Goal: Ask a question

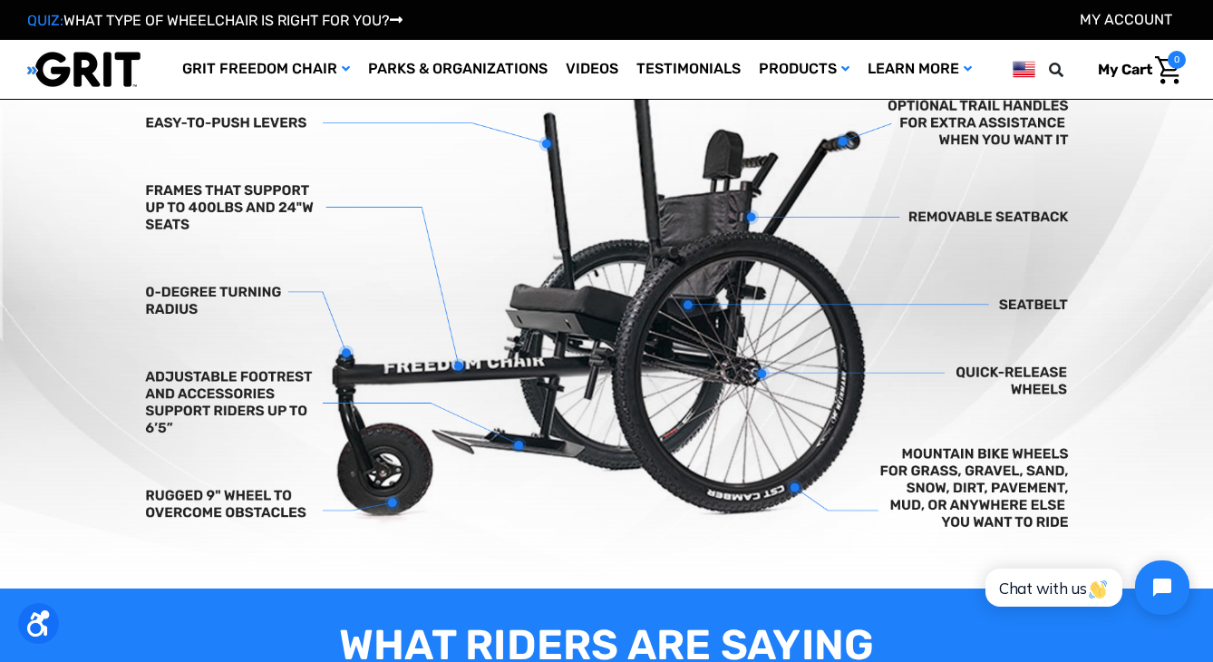
scroll to position [617, 0]
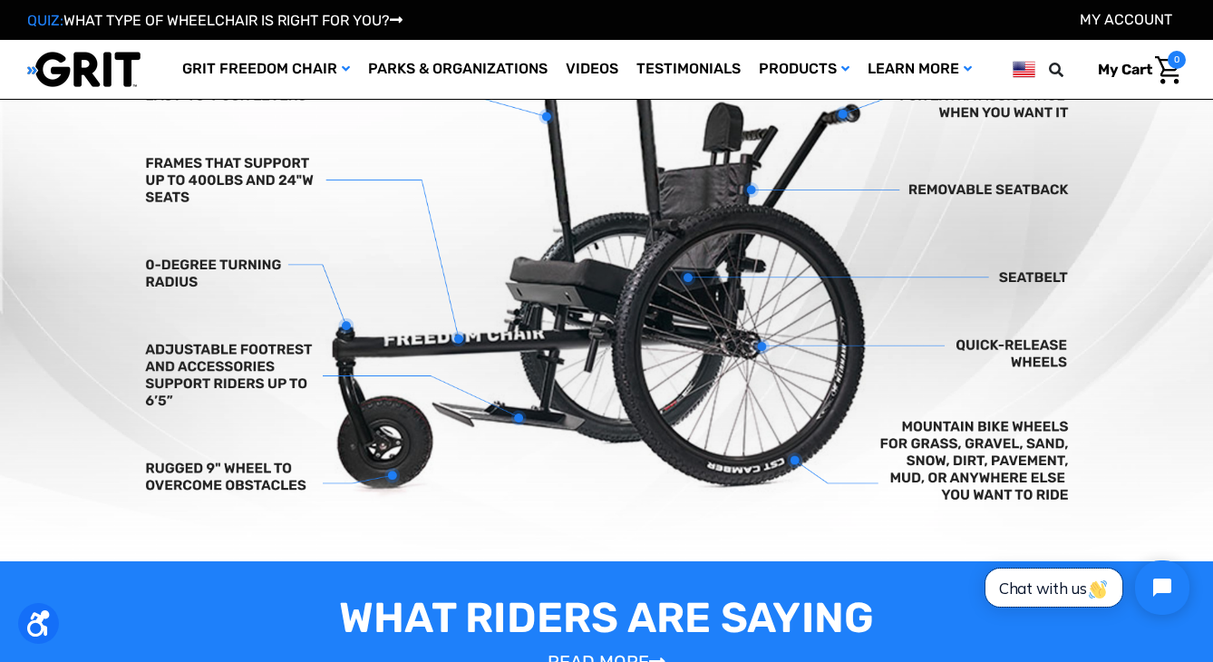
click at [1021, 584] on span "Chat with us" at bounding box center [1054, 588] width 110 height 19
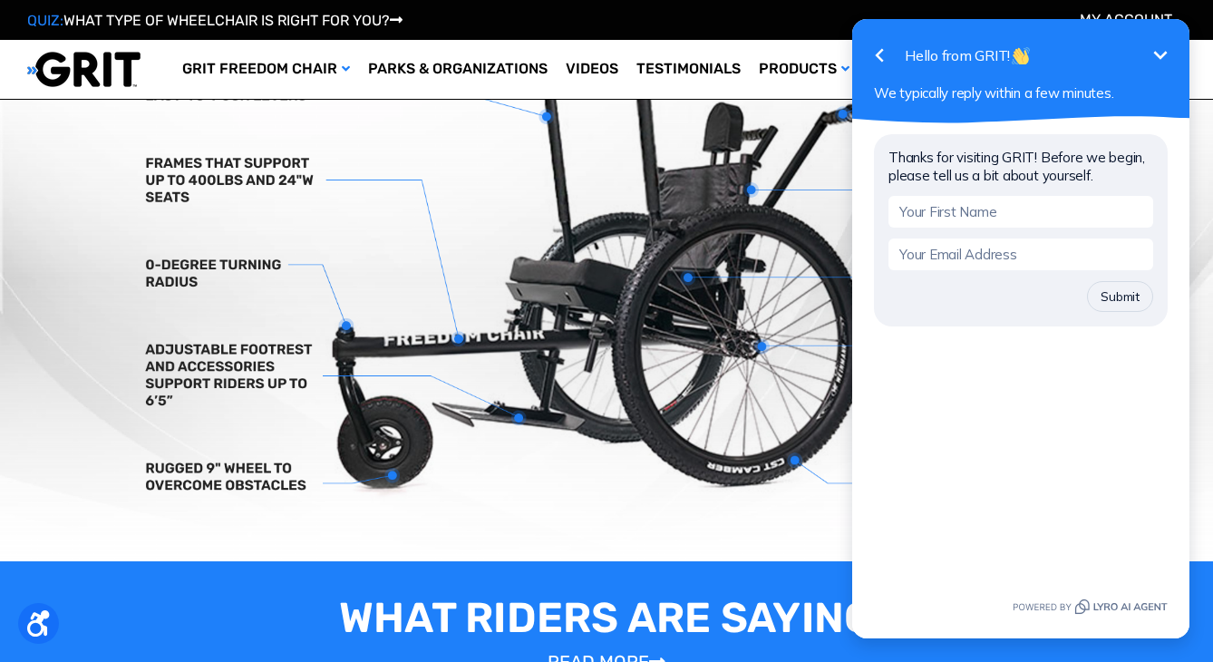
click at [964, 210] on input "text" at bounding box center [1021, 212] width 265 height 32
type input "Angel"
type input "[EMAIL_ADDRESS][DOMAIN_NAME]"
click at [1004, 258] on input "email" at bounding box center [1021, 254] width 265 height 32
type input "[EMAIL_ADDRESS][DOMAIN_NAME]"
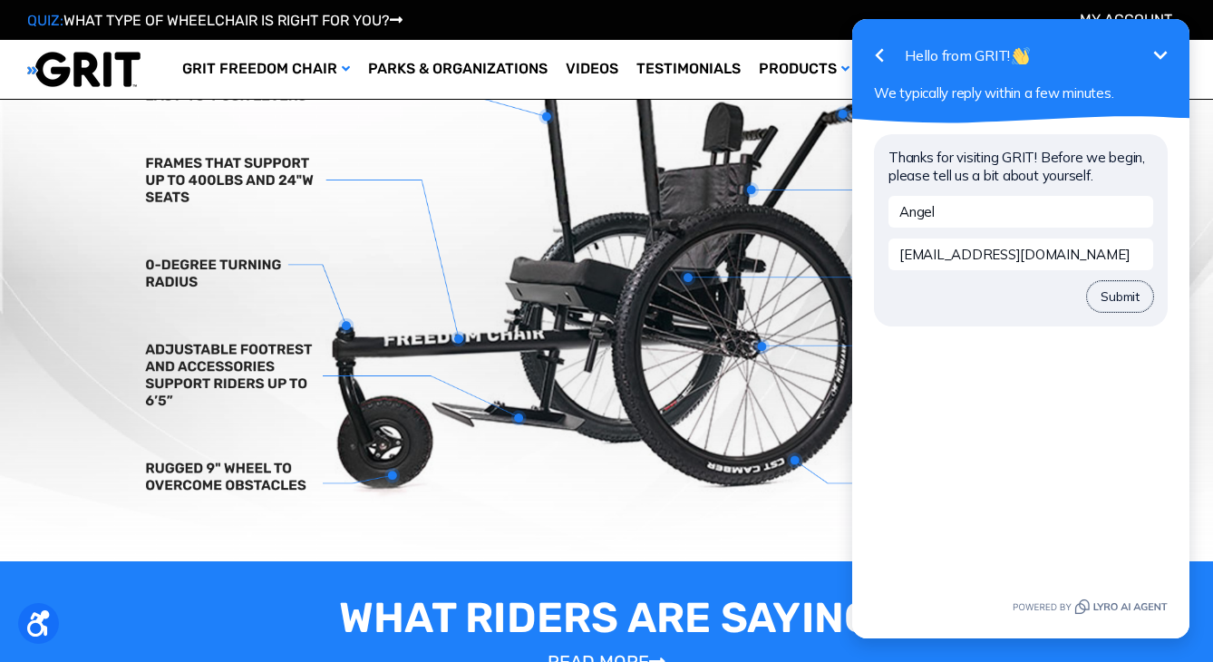
click at [1133, 300] on button "Submit" at bounding box center [1120, 296] width 66 height 31
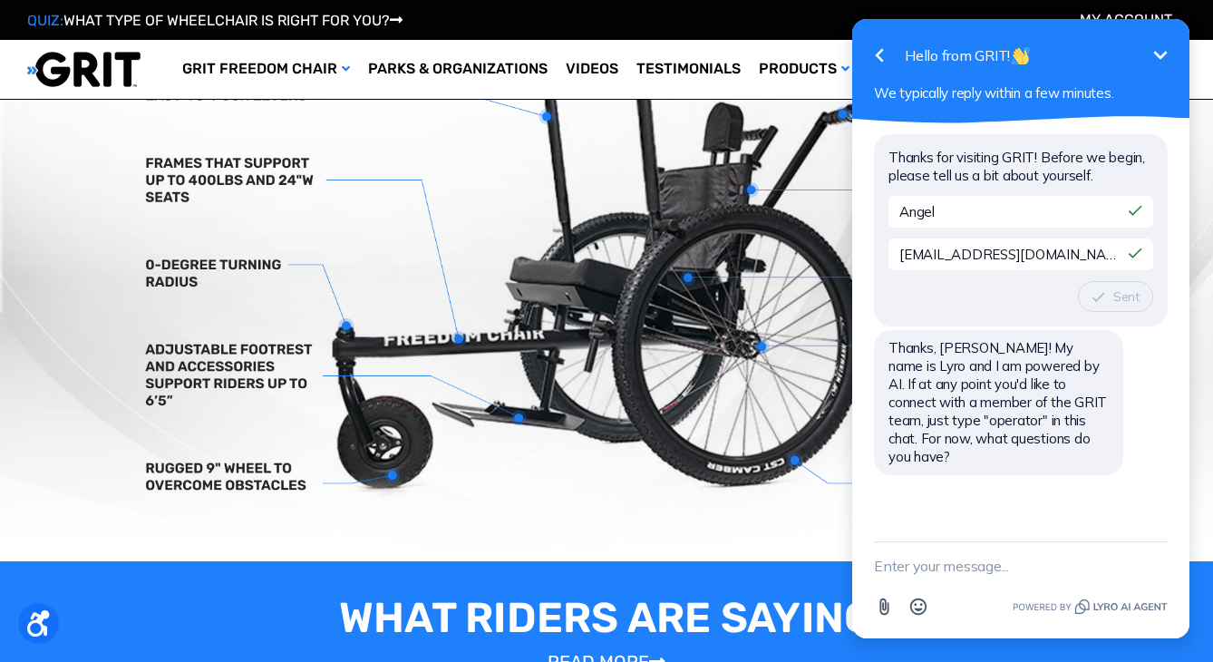
click at [937, 569] on textarea "New message" at bounding box center [1021, 565] width 294 height 47
type textarea "operator"
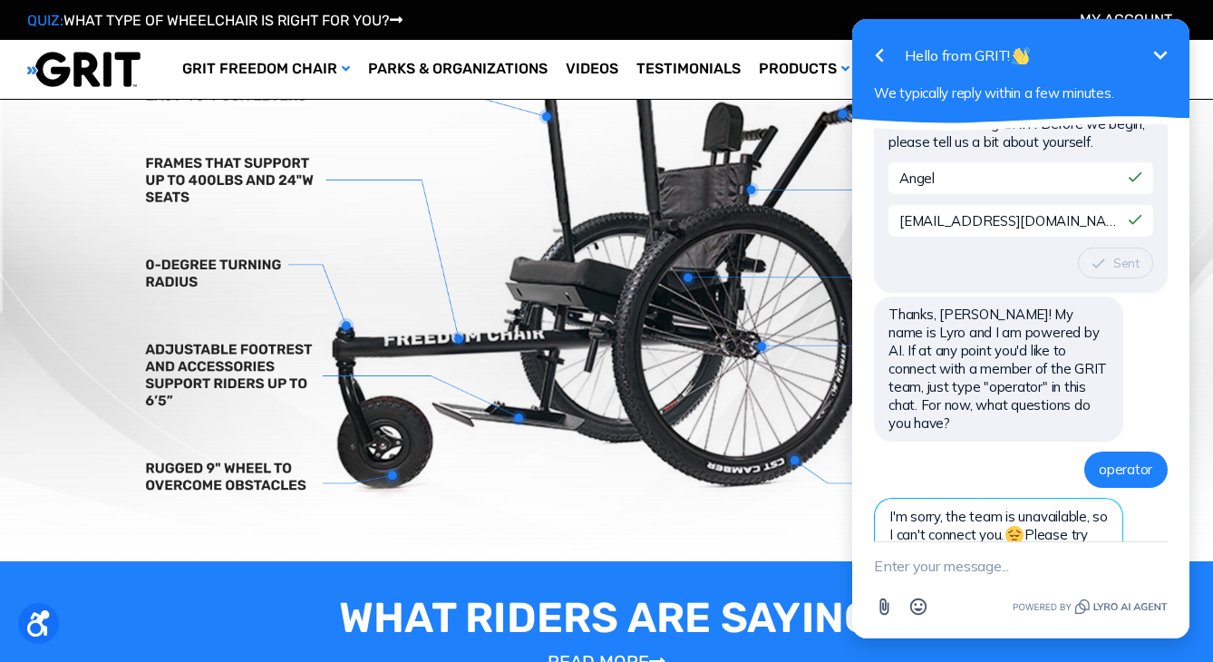
scroll to position [112, 0]
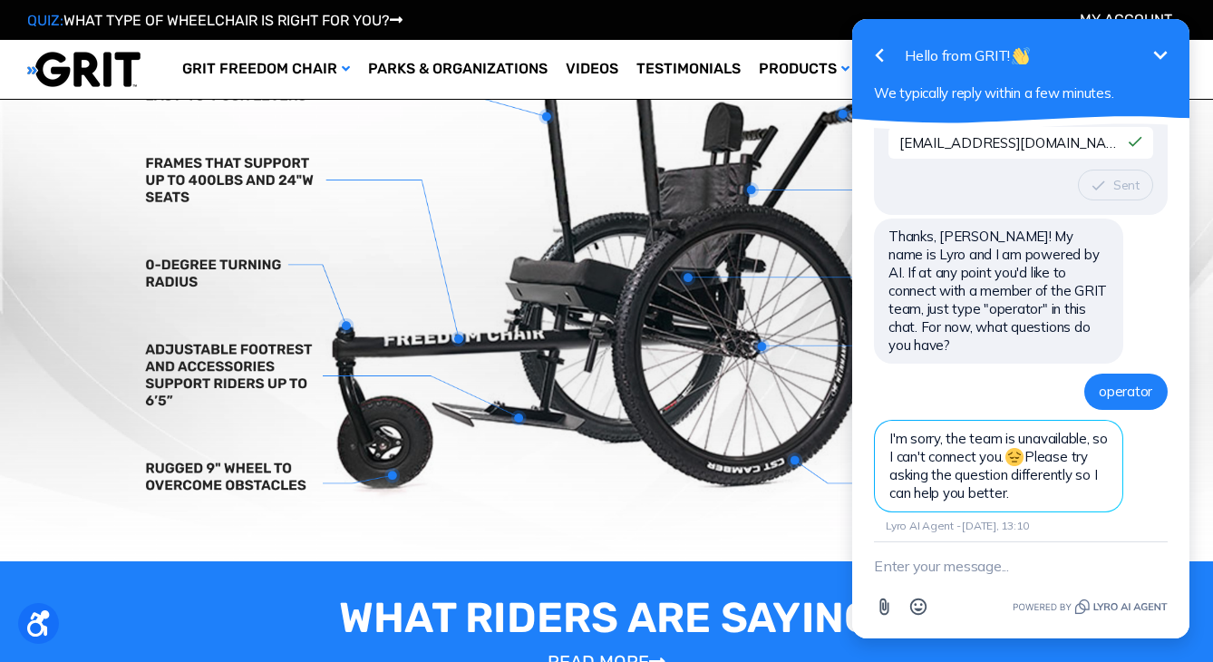
click at [952, 571] on textarea "New message" at bounding box center [1021, 565] width 294 height 47
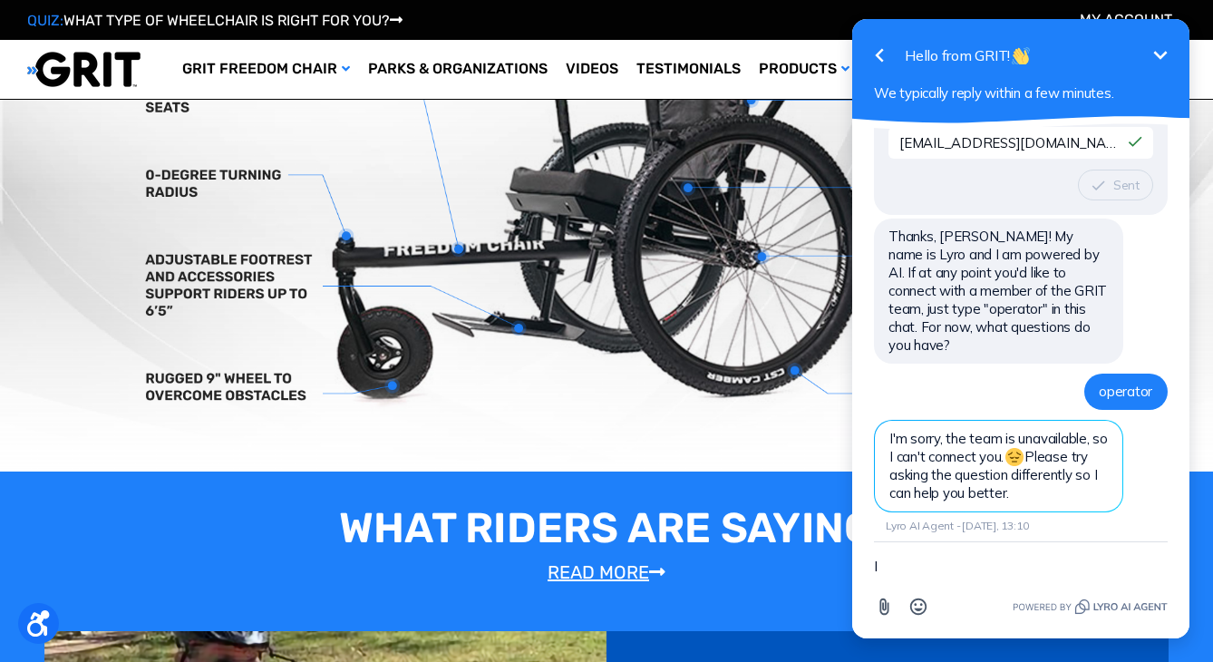
scroll to position [714, 0]
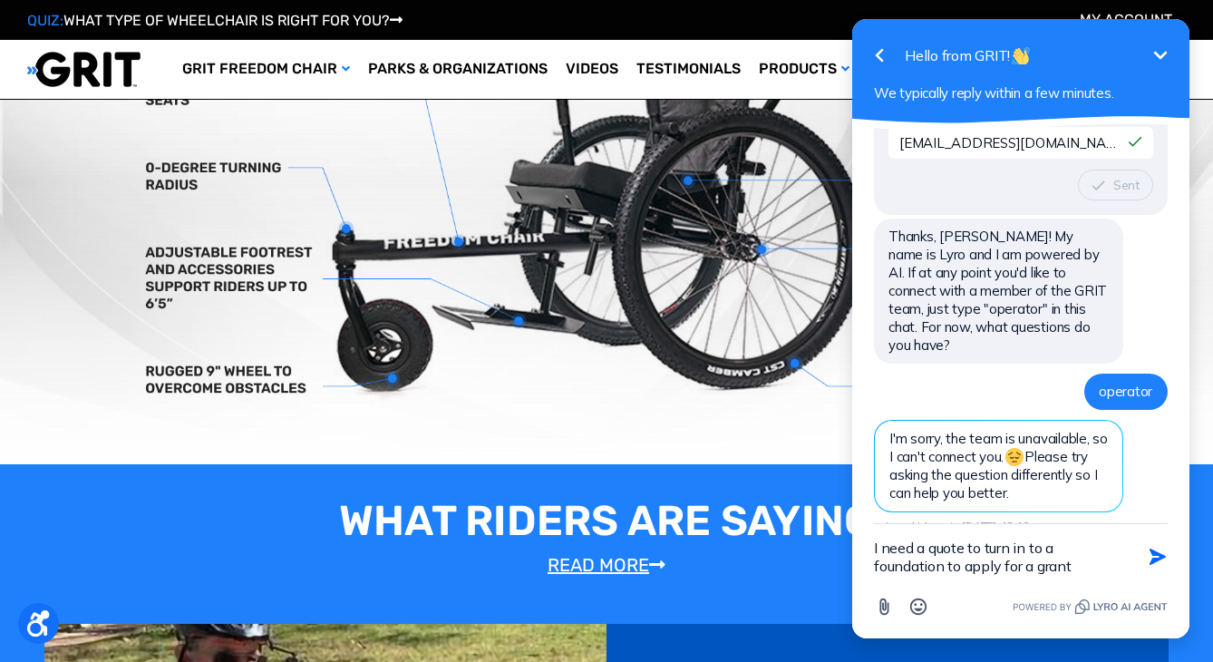
type textarea "I need a quote to turn in to a foundation to apply for a grant."
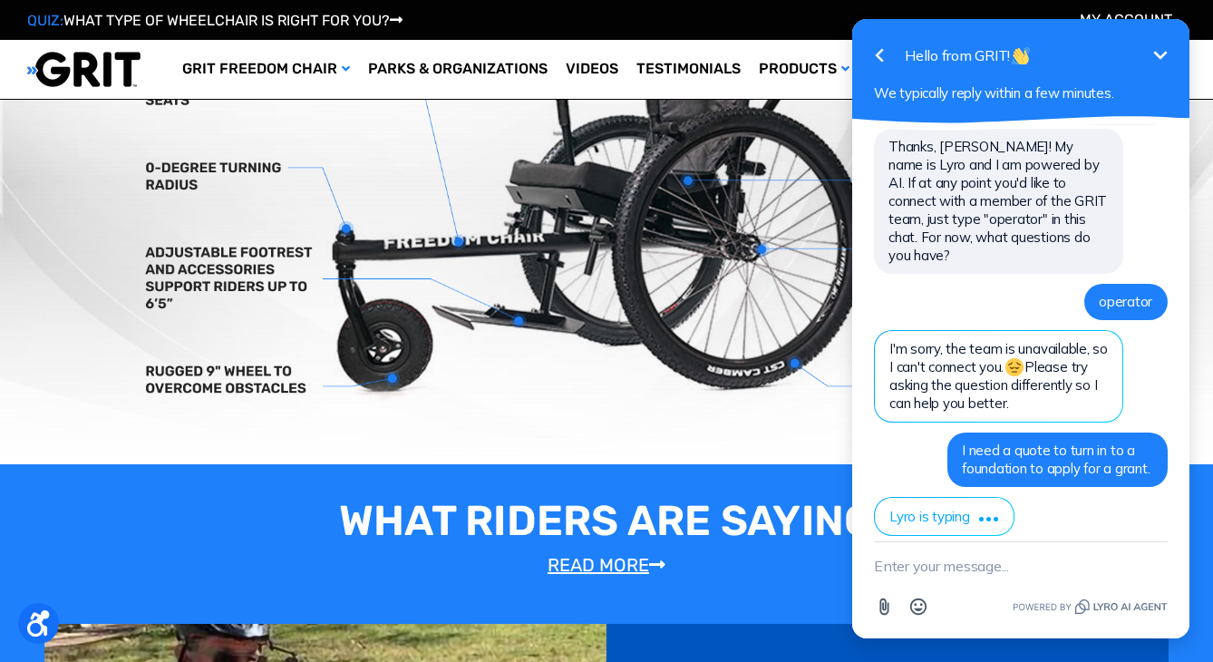
scroll to position [406, 0]
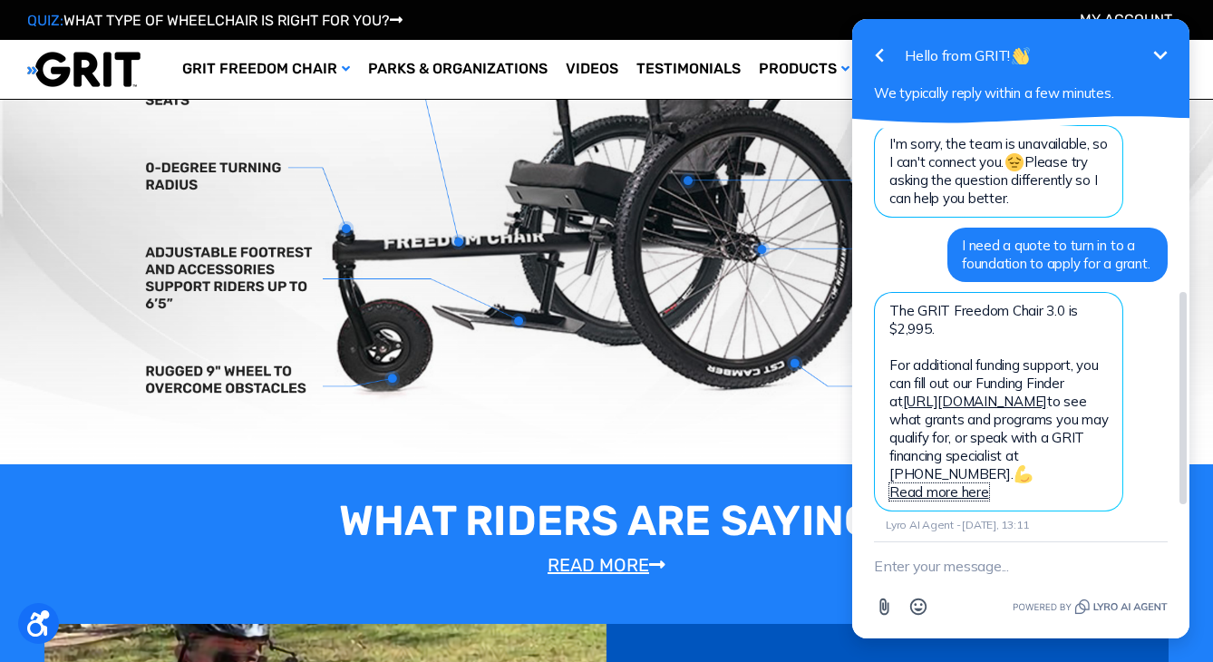
click at [956, 483] on link "Read more here" at bounding box center [940, 491] width 100 height 17
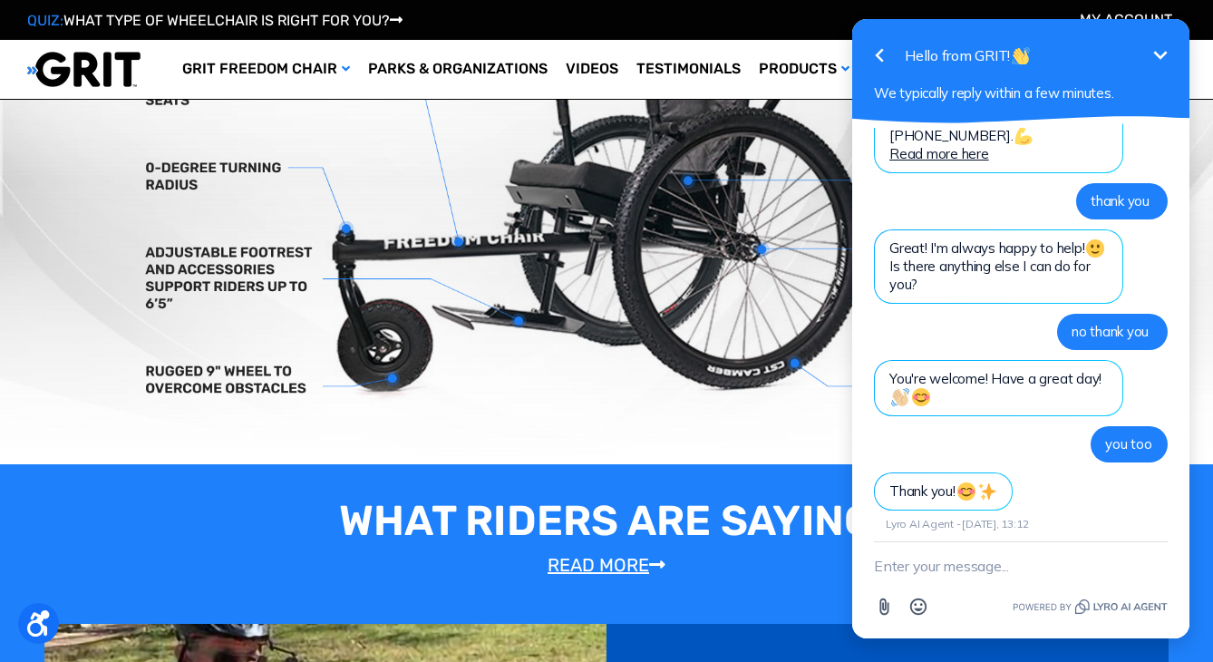
click at [502, 138] on img at bounding box center [606, 180] width 1213 height 569
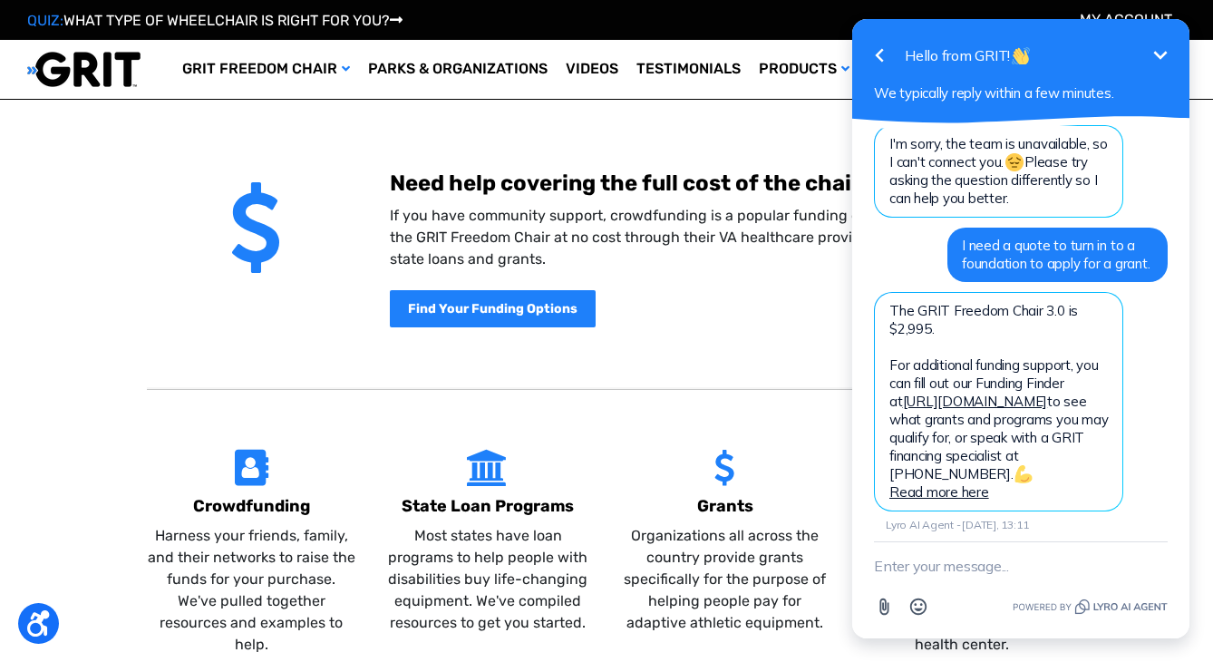
scroll to position [435, 0]
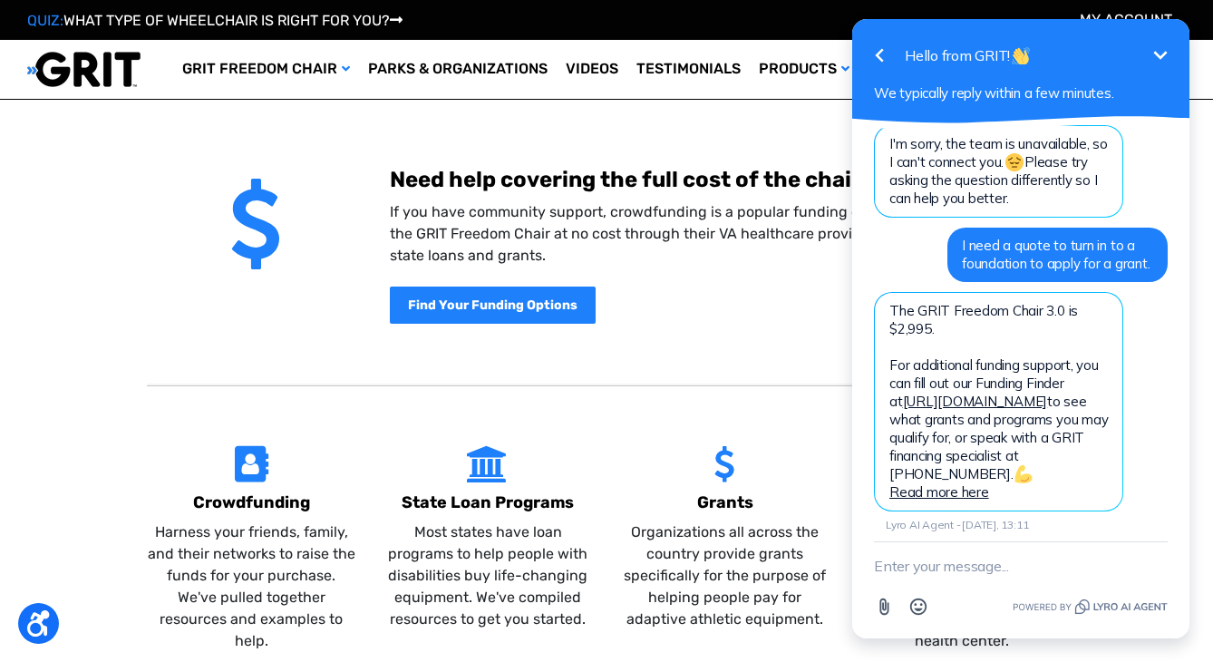
click at [969, 563] on textarea "New message" at bounding box center [1021, 565] width 294 height 47
type textarea "thank you"
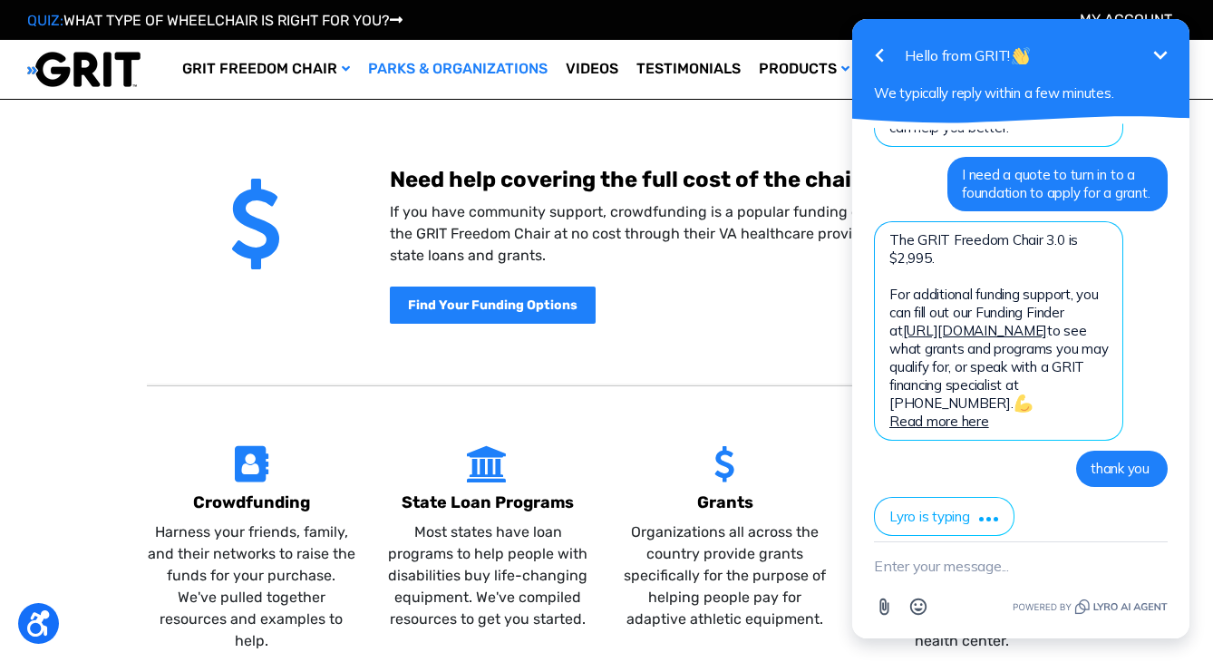
scroll to position [537, 0]
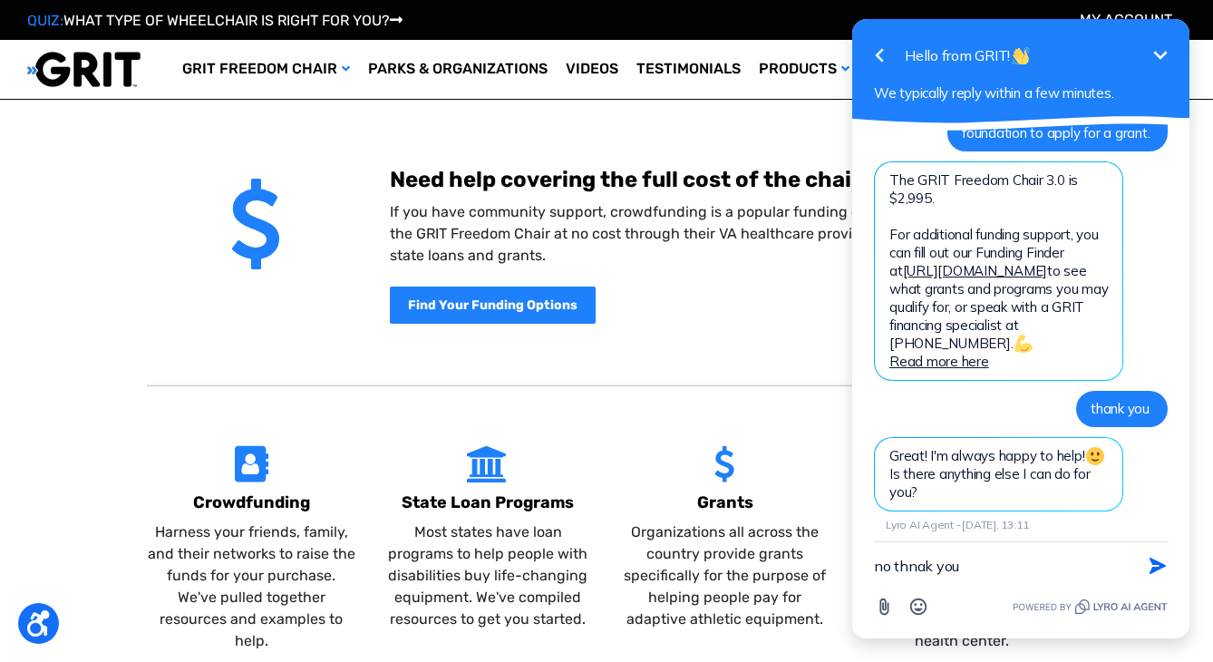
click at [912, 573] on textarea "no thnak you" at bounding box center [998, 565] width 248 height 47
type textarea "no thank you"
click at [1155, 563] on icon "button" at bounding box center [1158, 566] width 16 height 16
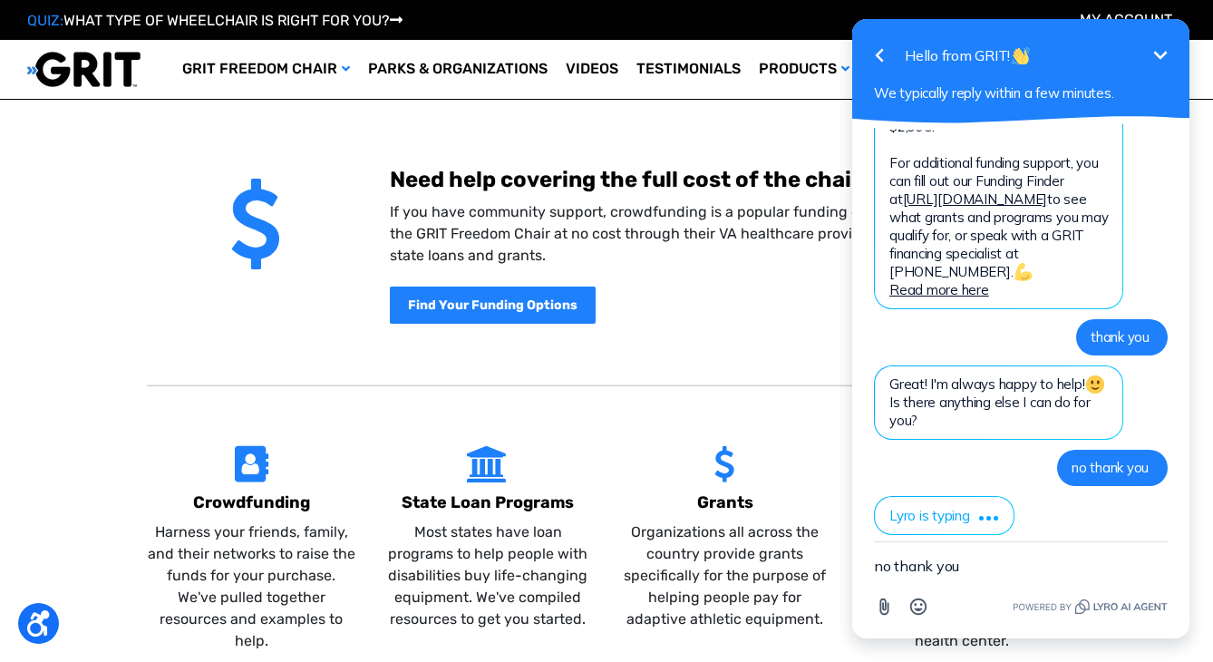
scroll to position [650, 0]
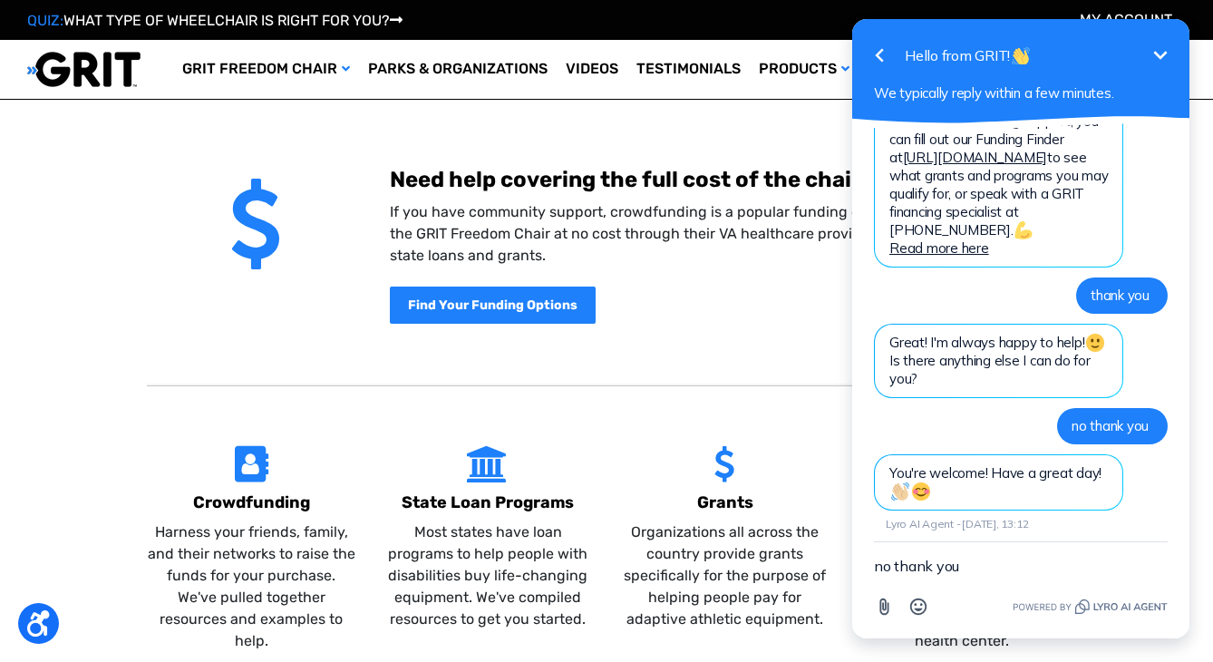
click at [1042, 564] on textarea "no thank you" at bounding box center [1021, 565] width 294 height 47
type textarea "you too"
click at [1159, 566] on icon "button" at bounding box center [1158, 566] width 16 height 16
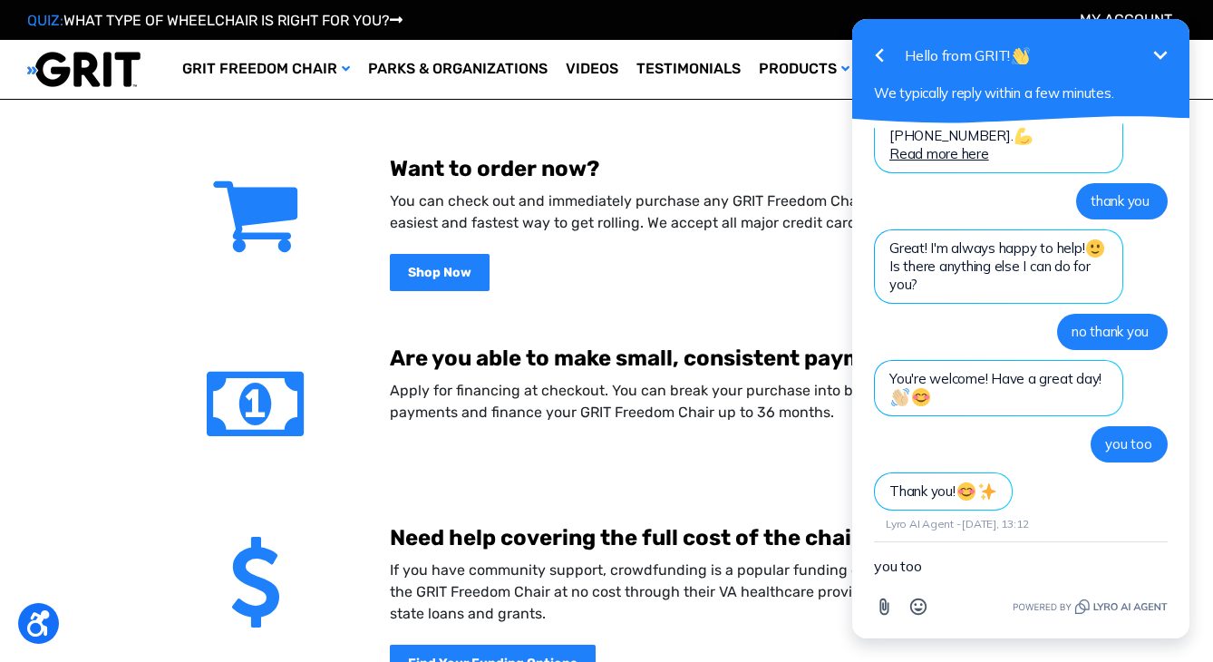
scroll to position [74, 0]
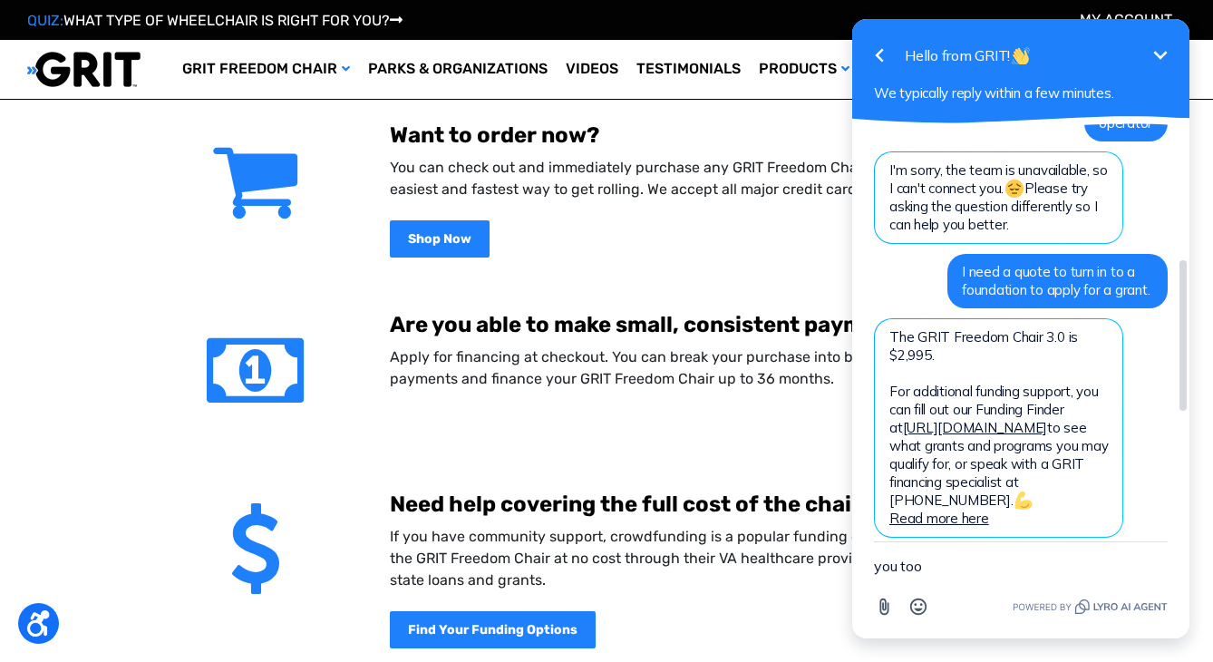
scroll to position [382, 0]
